Goal: Information Seeking & Learning: Understand process/instructions

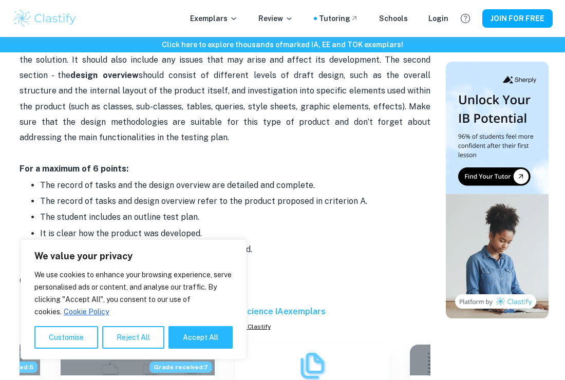
scroll to position [924, 0]
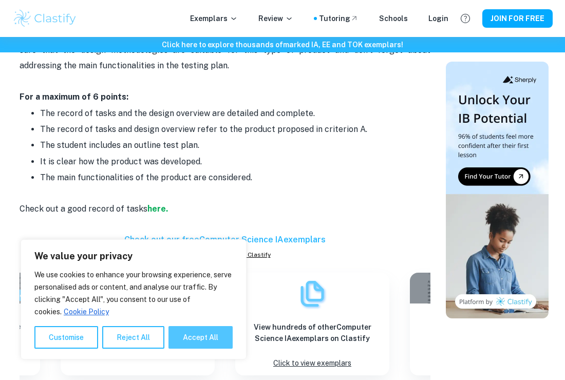
click at [190, 335] on button "Accept All" at bounding box center [200, 337] width 64 height 23
checkbox input "true"
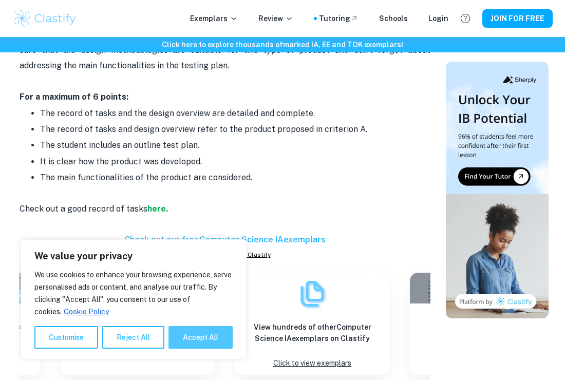
checkbox input "true"
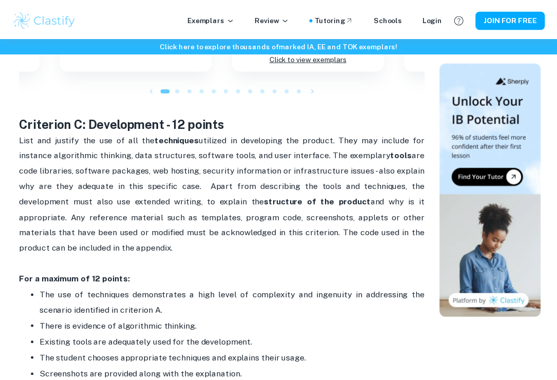
scroll to position [1228, 0]
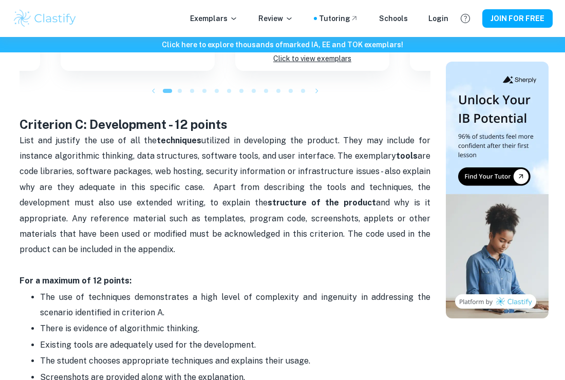
drag, startPoint x: 132, startPoint y: 148, endPoint x: 92, endPoint y: 149, distance: 39.0
copy div "Loremipsu D: Sitametcons - 36 adipis Elit sed doeiusm tem inc ut lab etd magnaa…"
click at [302, 158] on span "List and justify the use of all the techniques utilized in developing the produ…" at bounding box center [226, 195] width 413 height 119
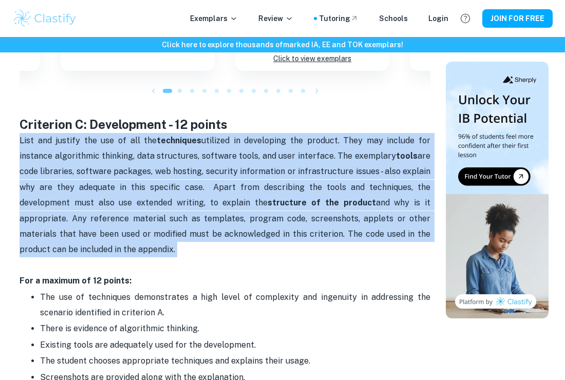
click at [302, 158] on span "List and justify the use of all the techniques utilized in developing the produ…" at bounding box center [226, 195] width 413 height 119
click at [158, 179] on p "List and justify the use of all the techniques utilized in developing the produ…" at bounding box center [225, 211] width 411 height 156
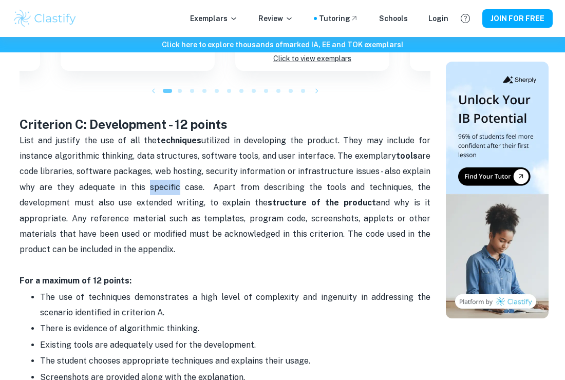
click at [158, 179] on p "List and justify the use of all the techniques utilized in developing the produ…" at bounding box center [225, 211] width 411 height 156
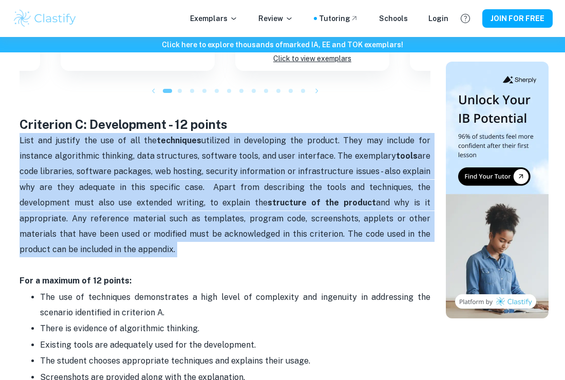
click at [158, 179] on p "List and justify the use of all the techniques utilized in developing the produ…" at bounding box center [225, 211] width 411 height 156
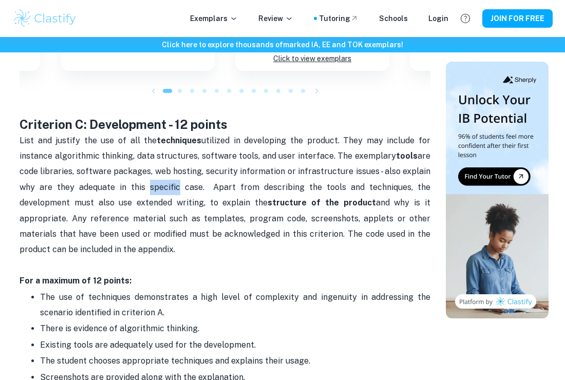
click at [158, 179] on p "List and justify the use of all the techniques utilized in developing the produ…" at bounding box center [225, 211] width 411 height 156
click at [197, 178] on p "List and justify the use of all the techniques utilized in developing the produ…" at bounding box center [225, 211] width 411 height 156
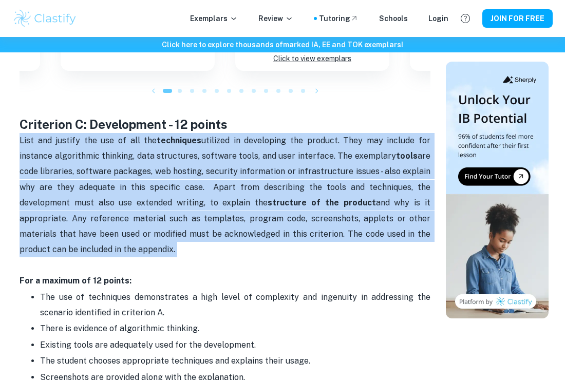
click at [197, 178] on p "List and justify the use of all the techniques utilized in developing the produ…" at bounding box center [225, 211] width 411 height 156
